Goal: Information Seeking & Learning: Learn about a topic

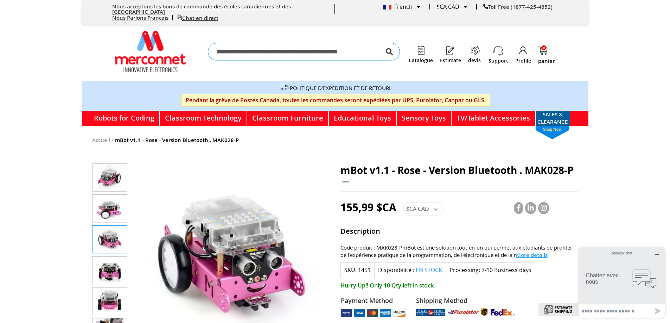
click at [52, 79] on body "Nous acceptons les bons de commande des écoles canadiennes et des Etats-Unis No…" at bounding box center [335, 161] width 670 height 323
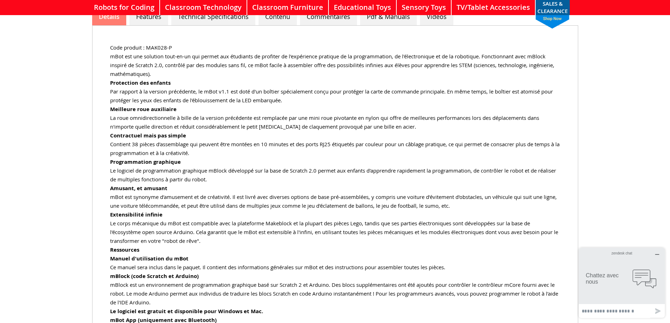
scroll to position [316, 0]
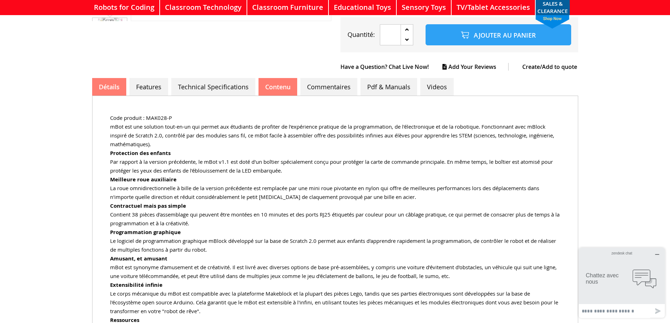
click at [282, 85] on link "Contenu" at bounding box center [277, 87] width 39 height 18
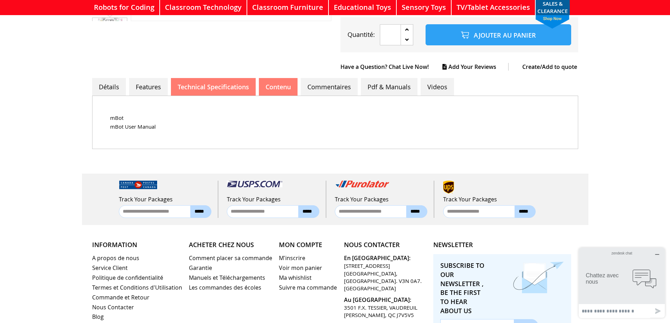
click at [226, 84] on link "Technical Specifications" at bounding box center [213, 87] width 85 height 18
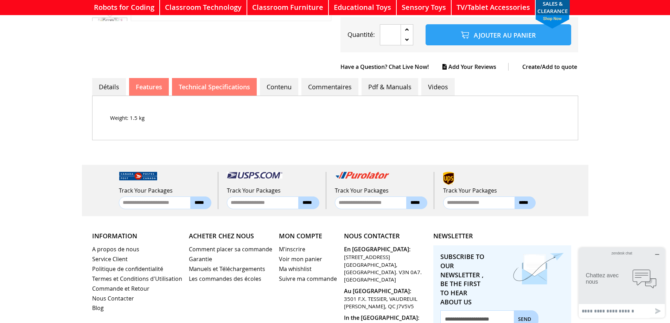
click at [149, 83] on link "Features" at bounding box center [149, 87] width 40 height 18
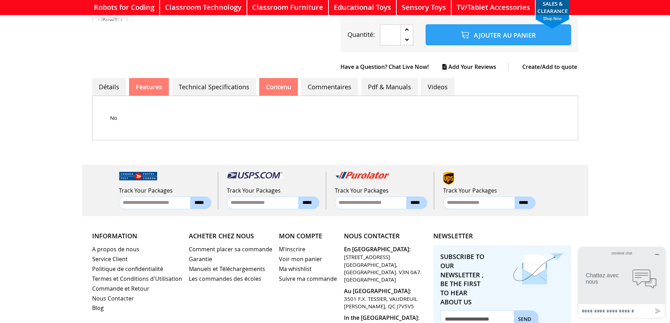
click at [294, 85] on link "Contenu" at bounding box center [278, 87] width 39 height 18
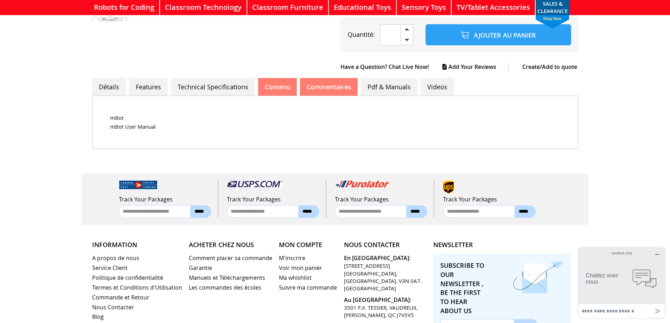
click at [326, 83] on link "Commentaires" at bounding box center [329, 87] width 58 height 18
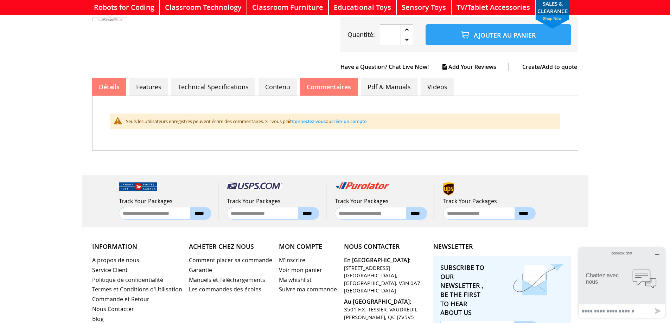
click at [108, 80] on link "Détails" at bounding box center [109, 87] width 34 height 18
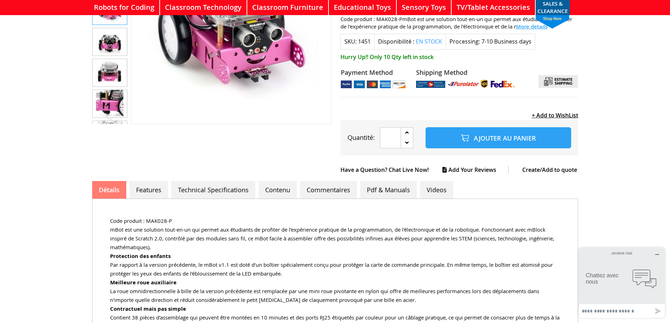
scroll to position [73, 0]
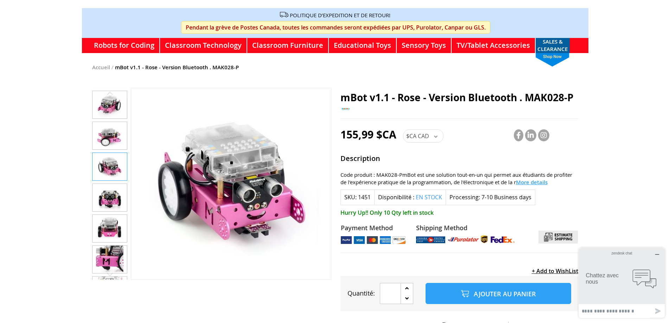
click at [106, 136] on img "mBot v1.1 - Rose - Version Bluetooth . MAK028-P" at bounding box center [109, 135] width 34 height 27
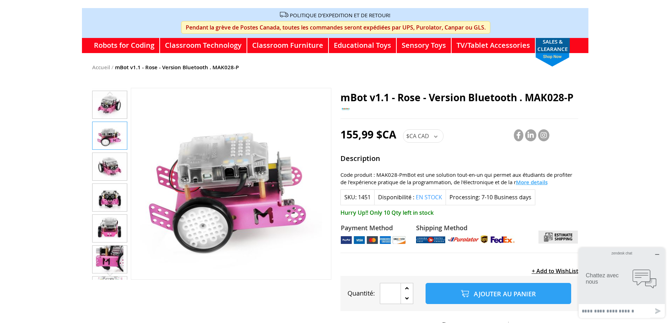
click at [107, 157] on img "mBot v1.1 - Rose - Version Bluetooth . MAK028-P" at bounding box center [109, 166] width 34 height 27
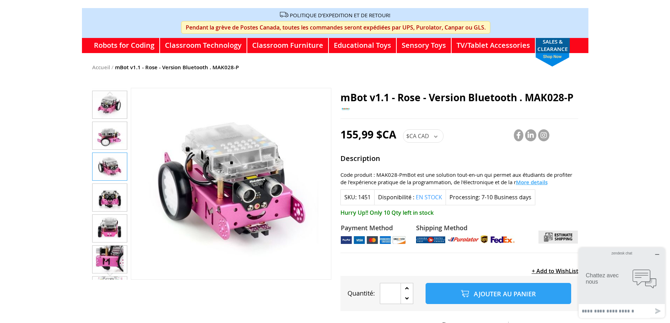
click at [106, 175] on img "mBot v1.1 - Rose - Version Bluetooth . MAK028-P" at bounding box center [109, 166] width 34 height 27
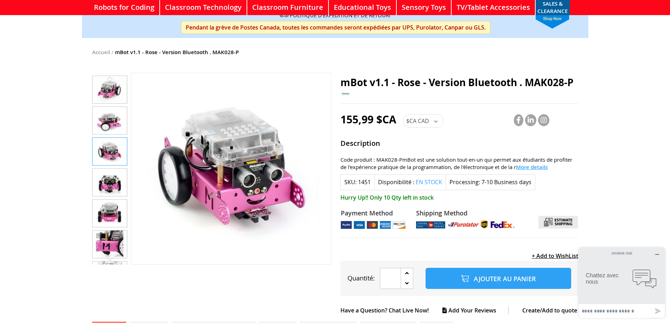
scroll to position [143, 0]
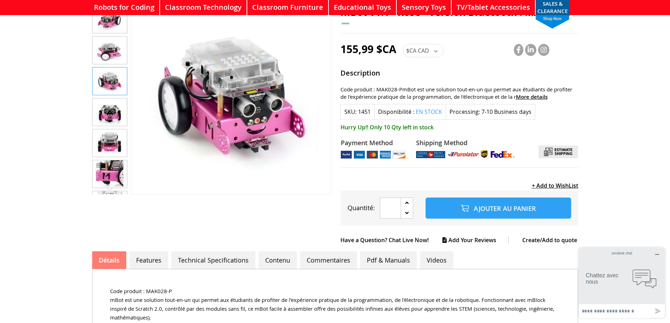
click at [534, 93] on span "More details" at bounding box center [532, 96] width 32 height 7
